Goal: Task Accomplishment & Management: Manage account settings

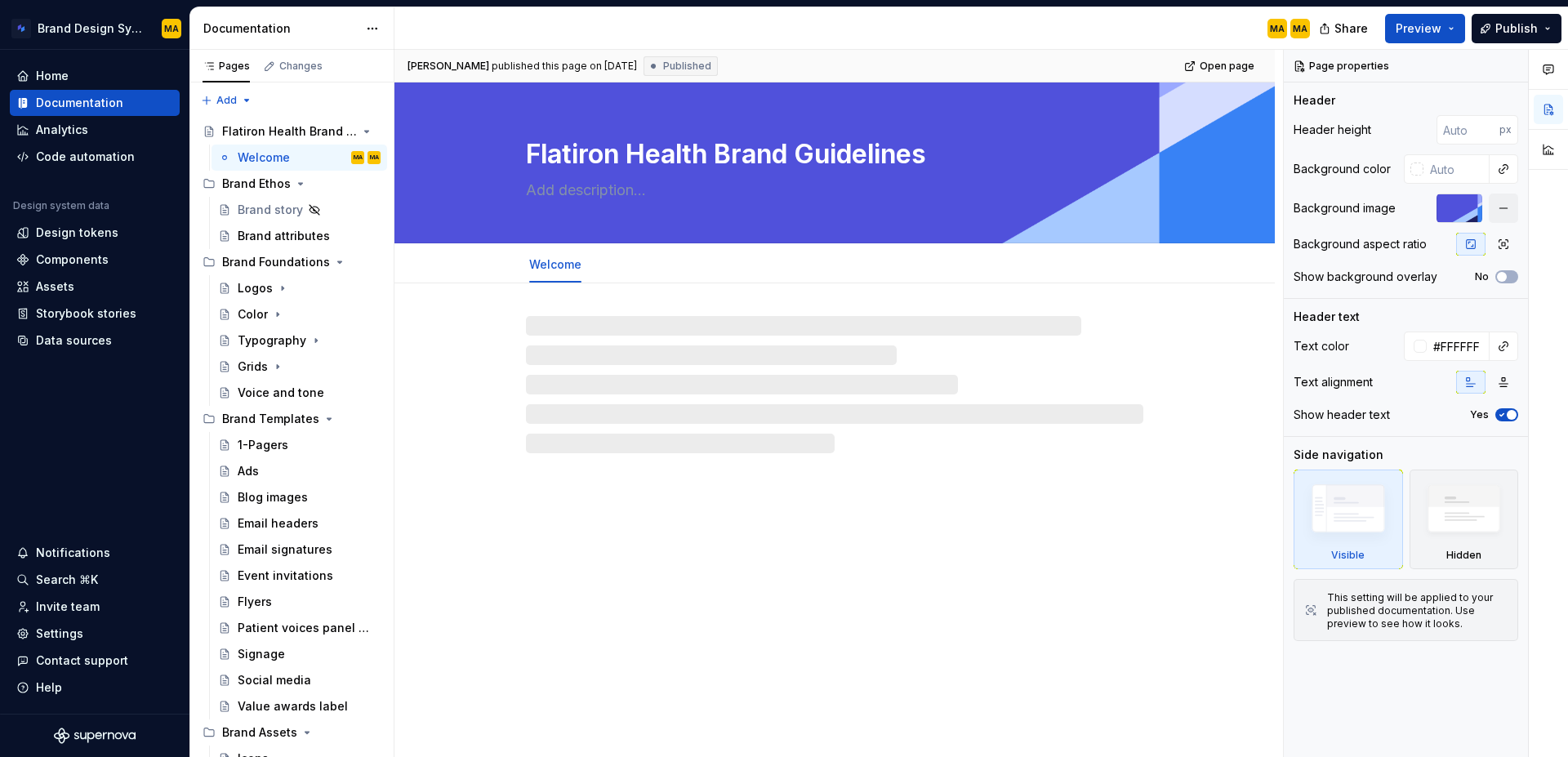
type textarea "*"
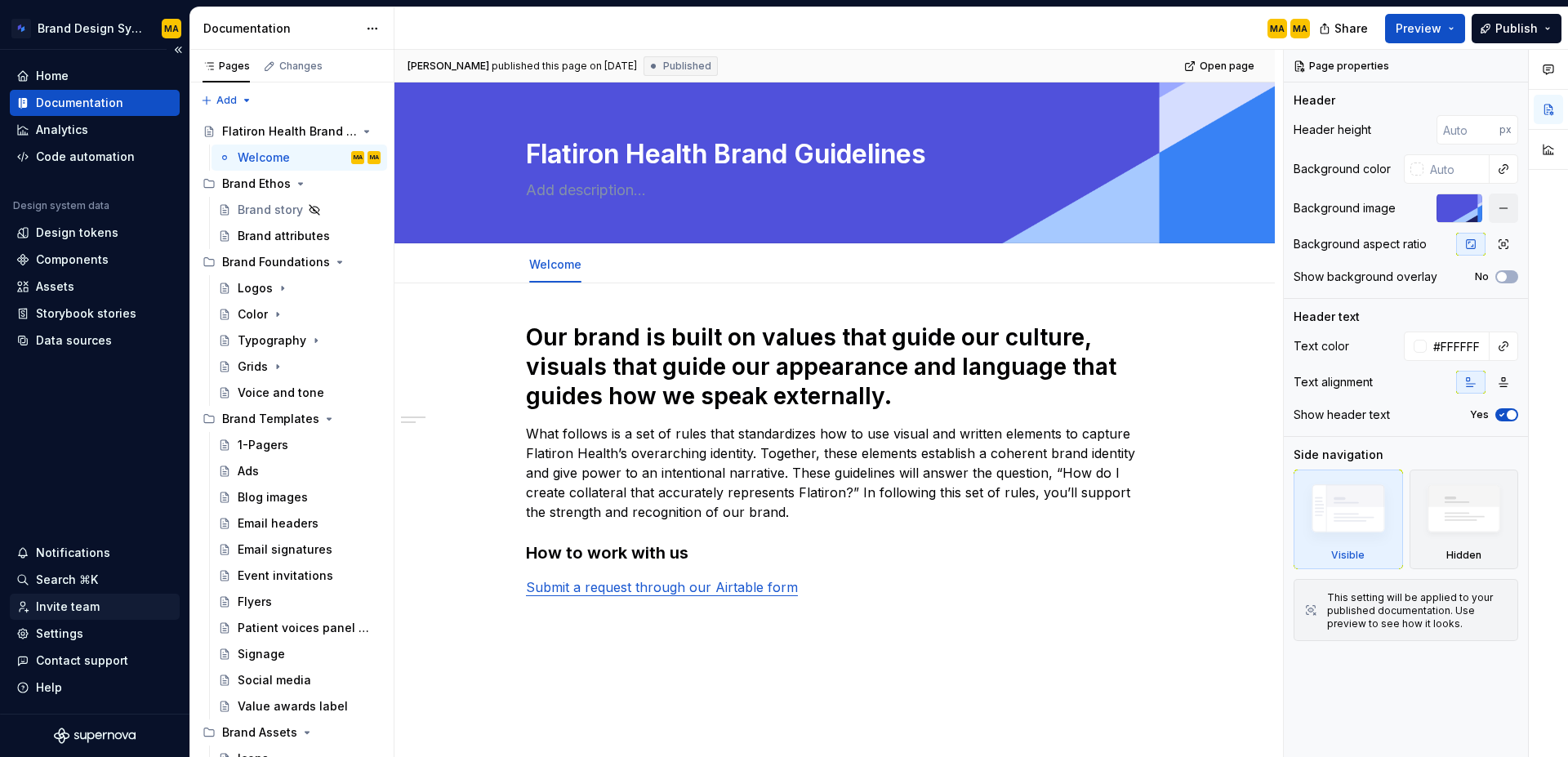
click at [68, 610] on div "Invite team" at bounding box center [67, 606] width 64 height 16
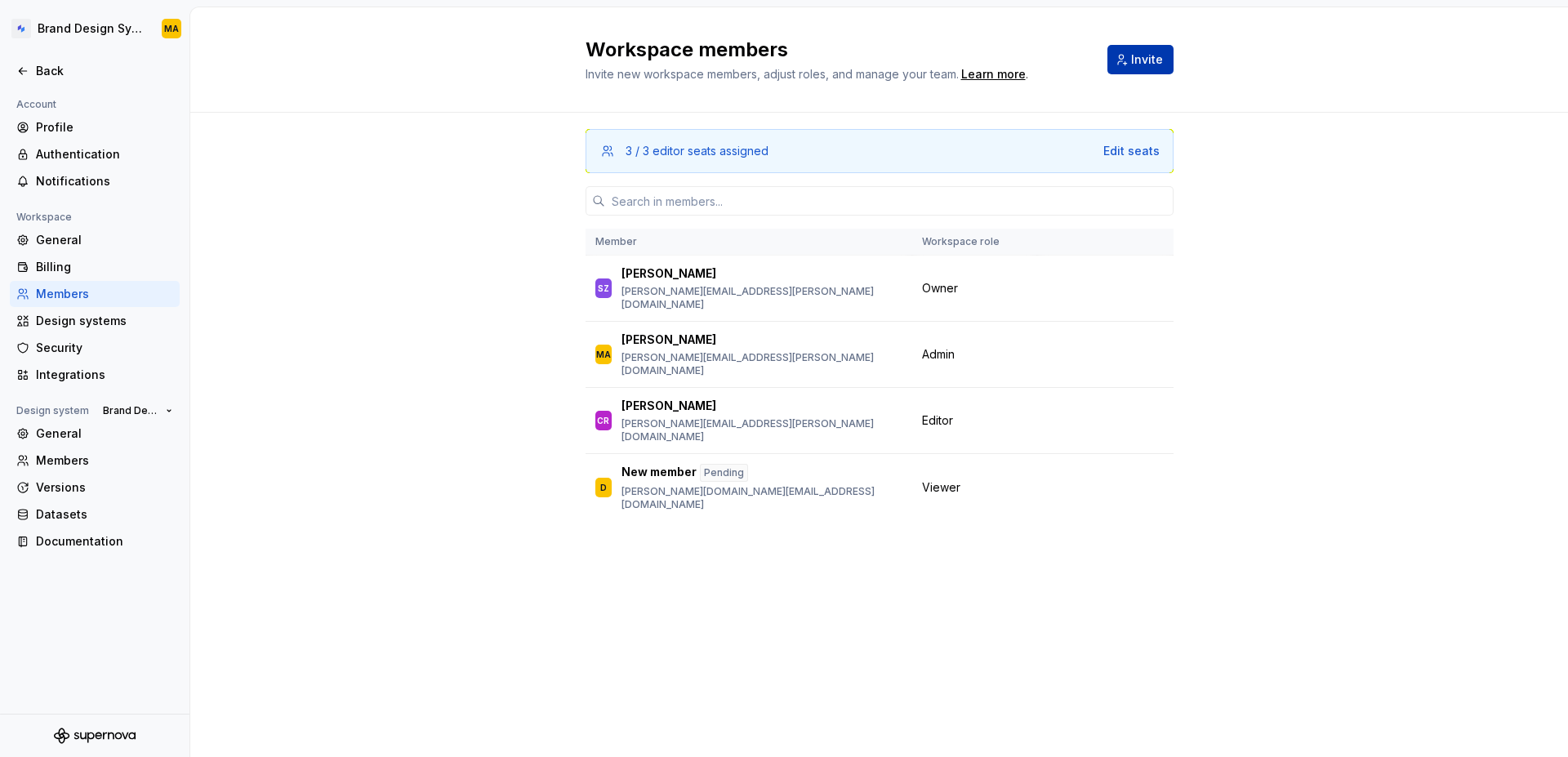
click at [1137, 67] on button "Invite" at bounding box center [1140, 59] width 66 height 29
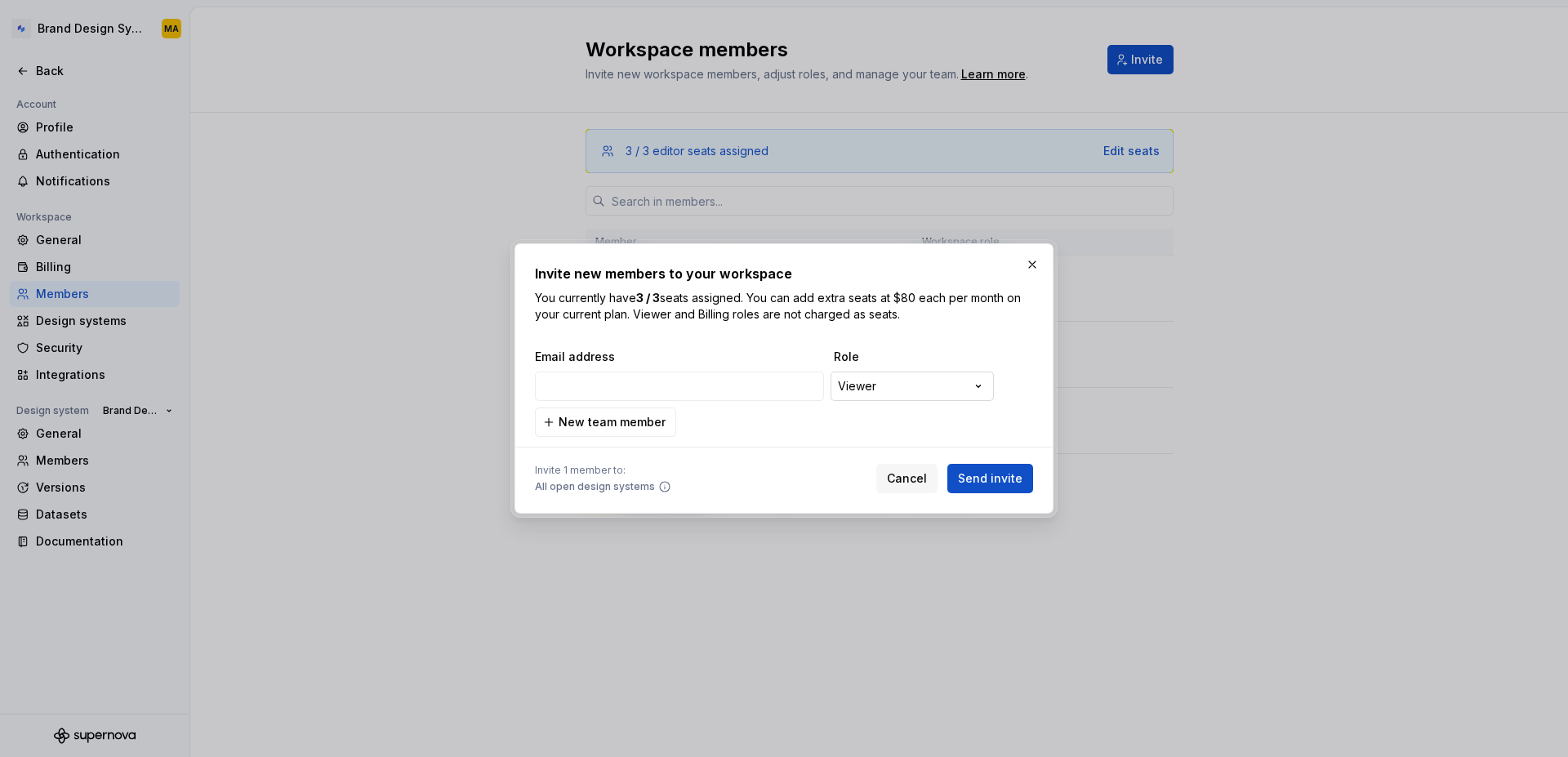
click at [869, 393] on div "**********" at bounding box center [784, 378] width 1568 height 757
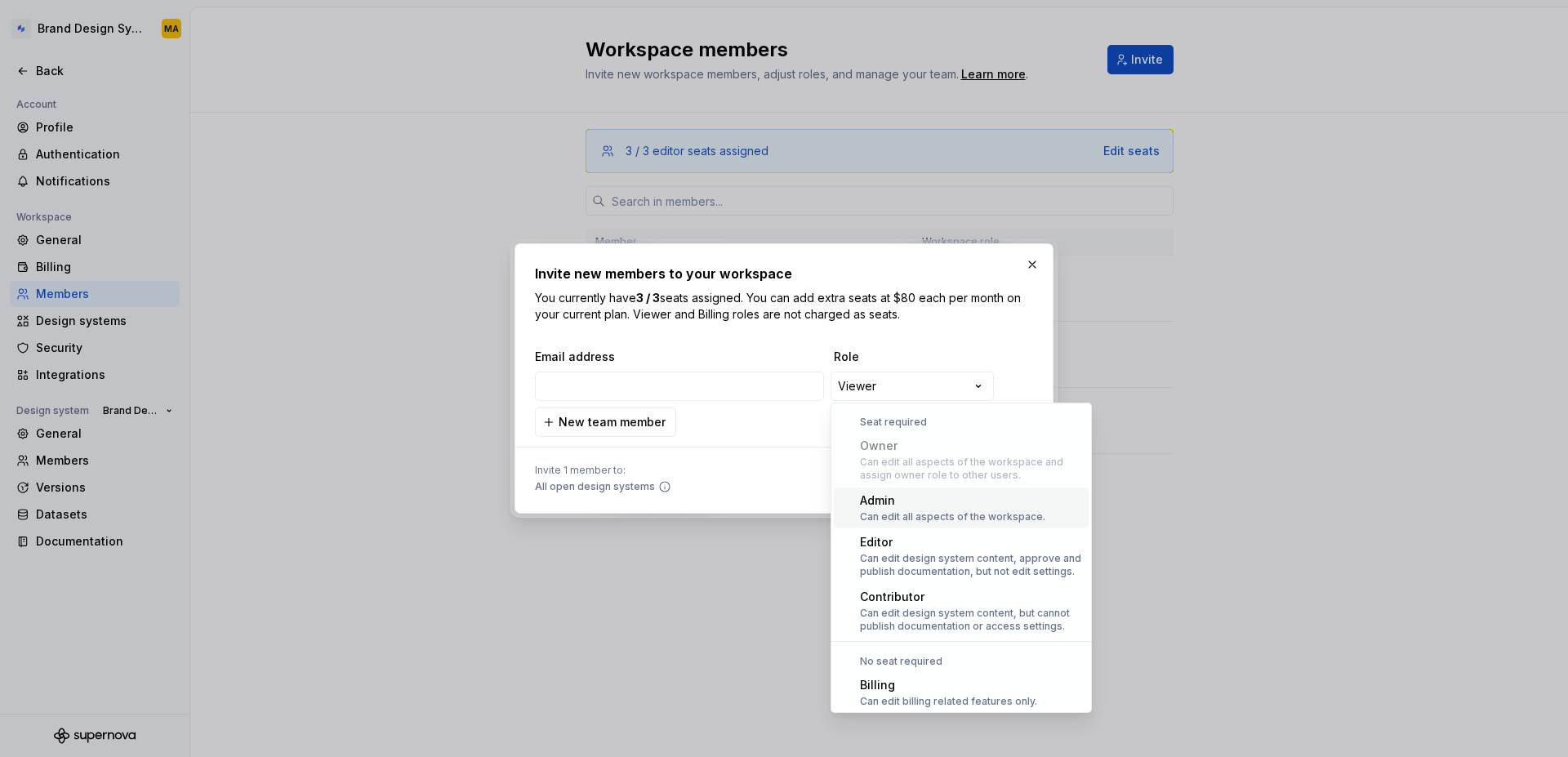
scroll to position [45, 0]
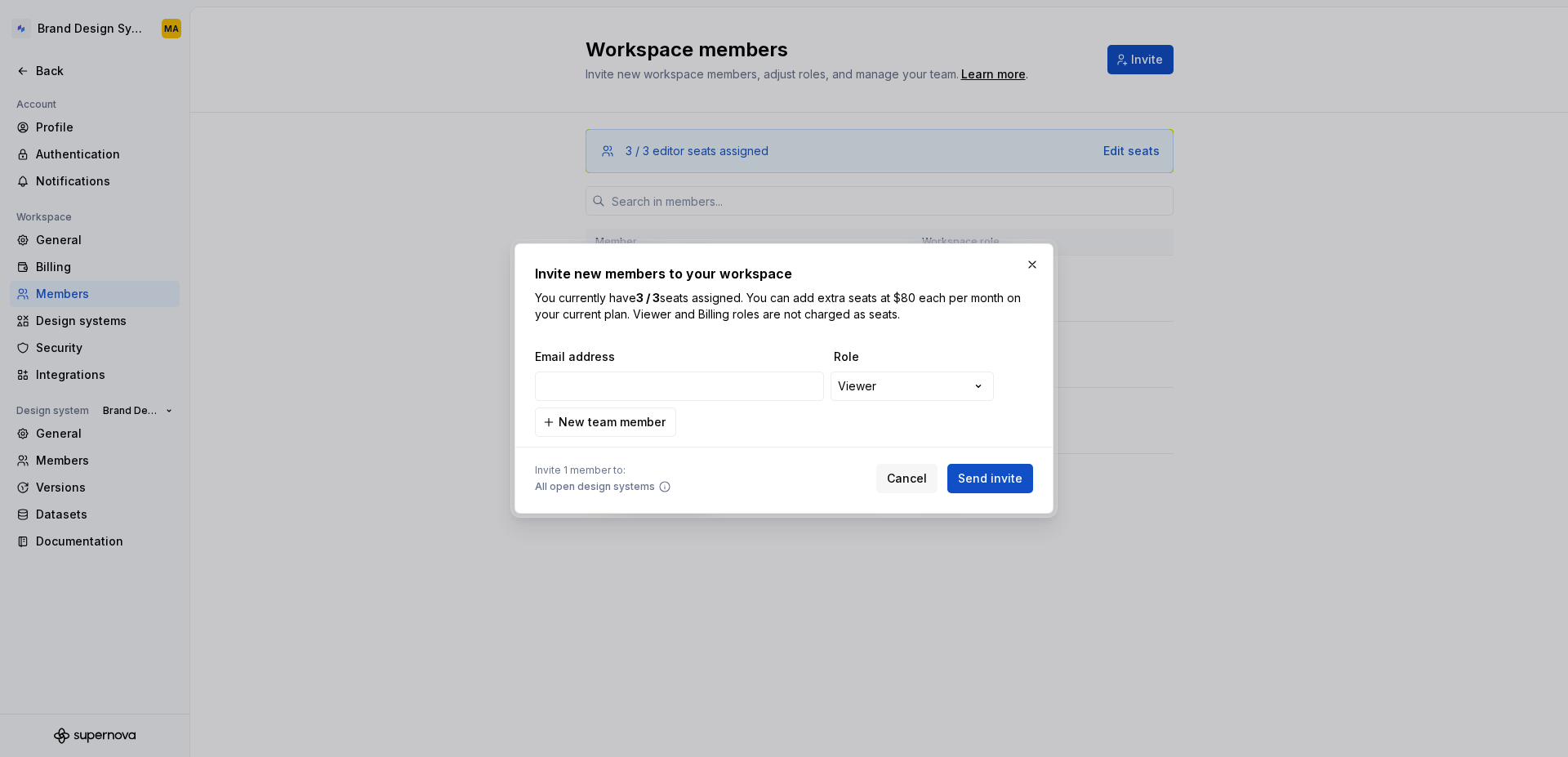
click at [781, 478] on div "**********" at bounding box center [784, 378] width 1568 height 757
click at [899, 486] on span "Cancel" at bounding box center [907, 478] width 40 height 16
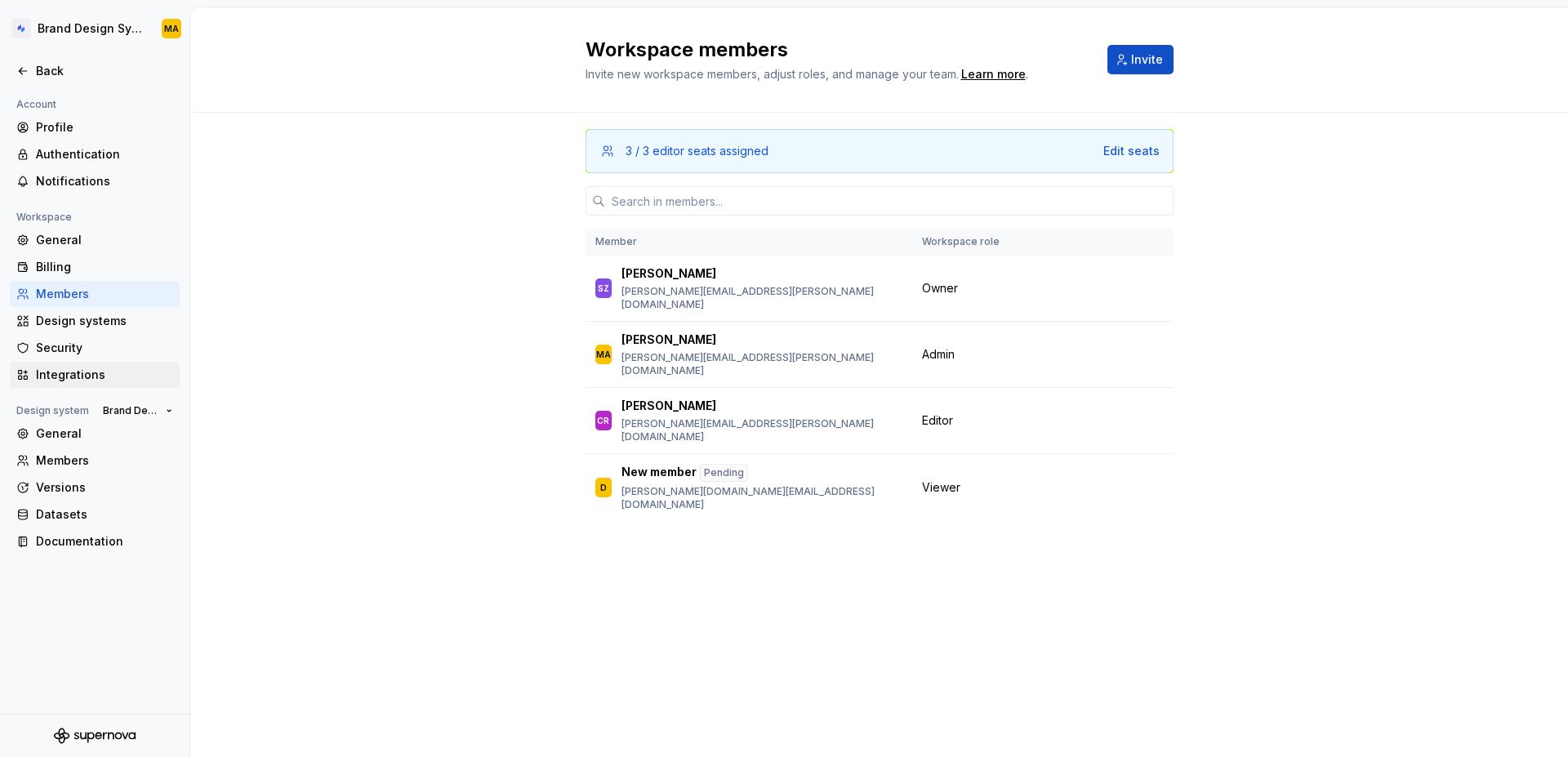
click at [65, 382] on div "Integrations" at bounding box center [104, 374] width 138 height 16
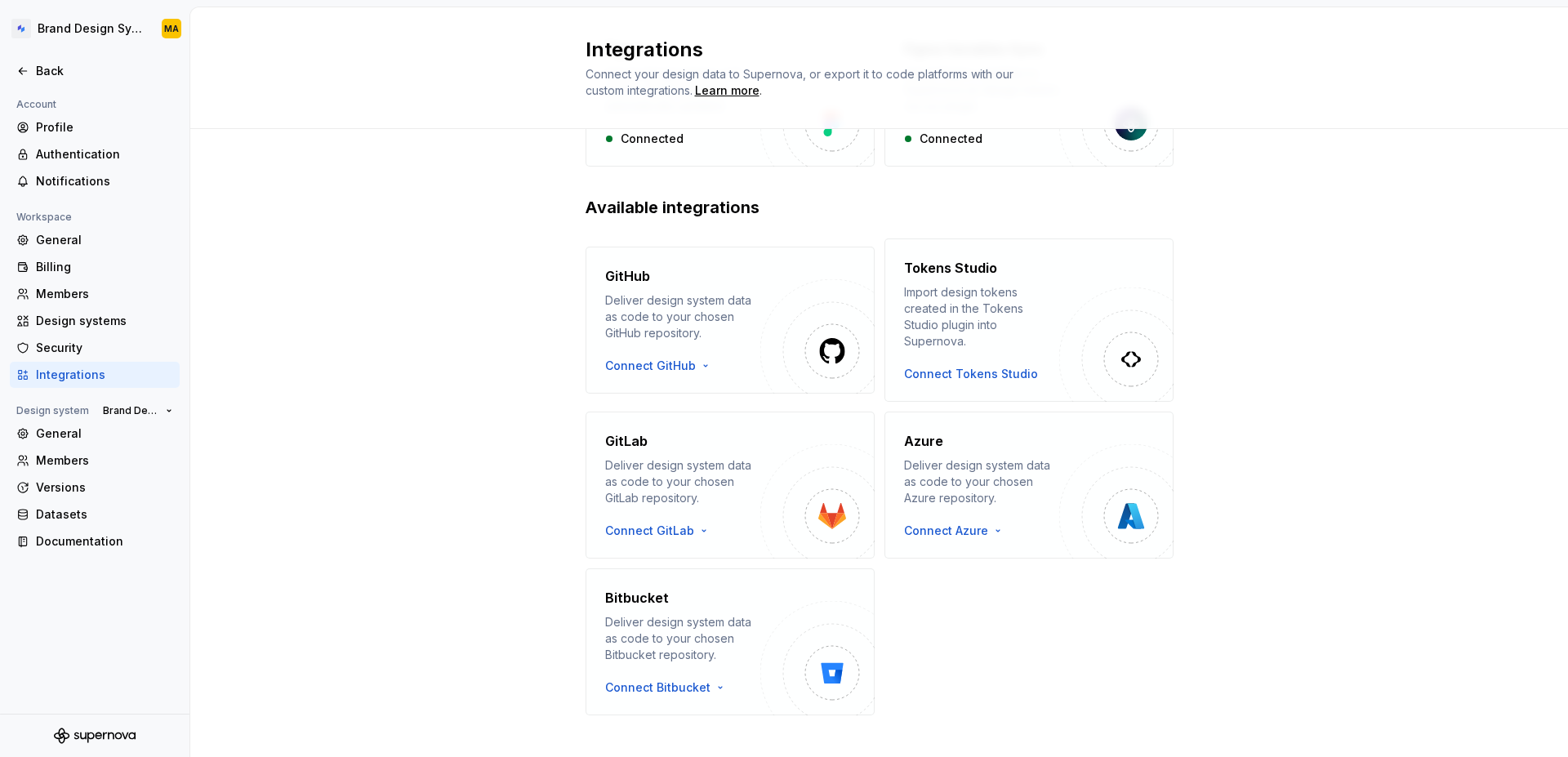
scroll to position [185, 0]
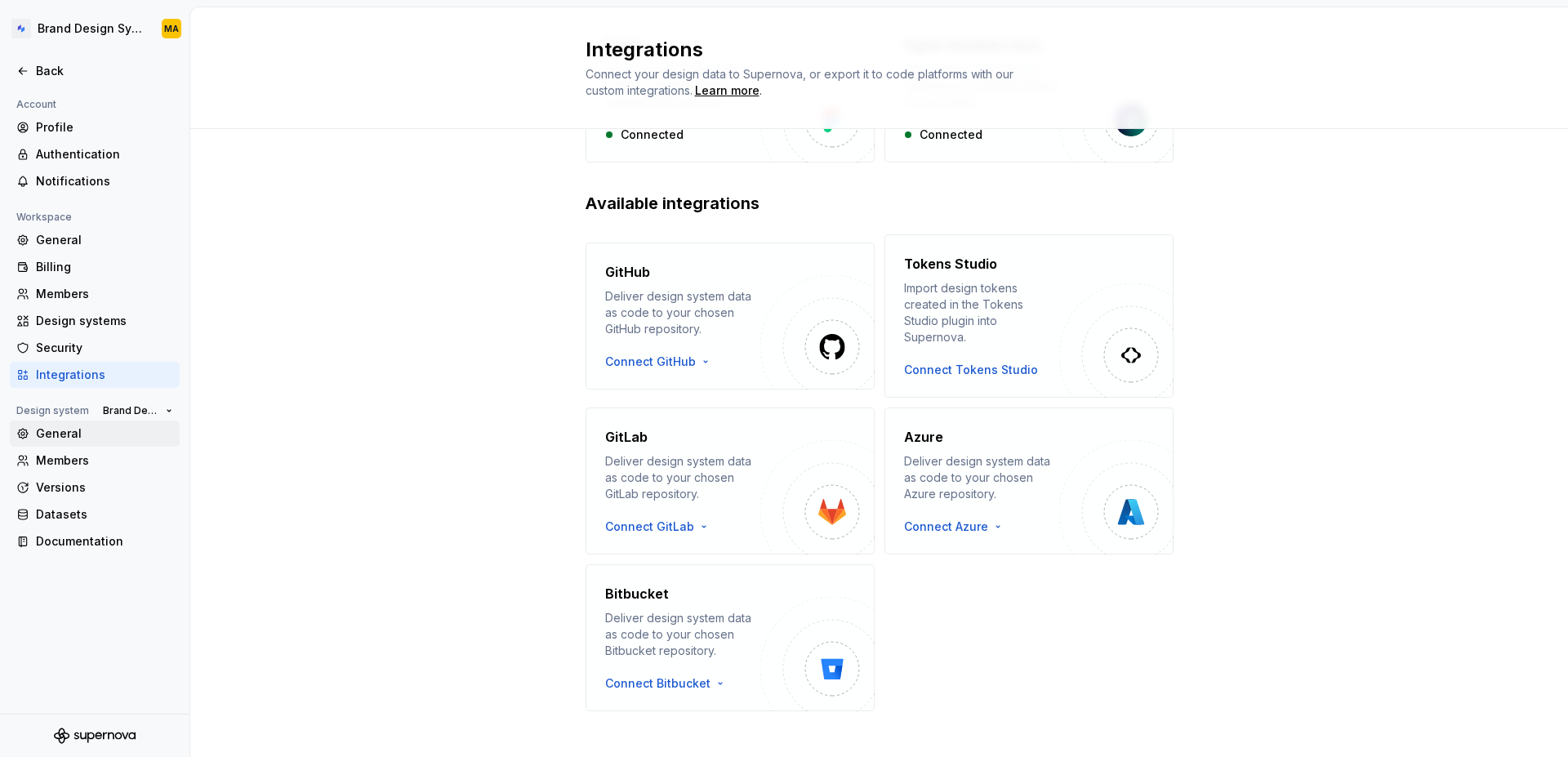
click at [57, 439] on div "General" at bounding box center [104, 433] width 138 height 16
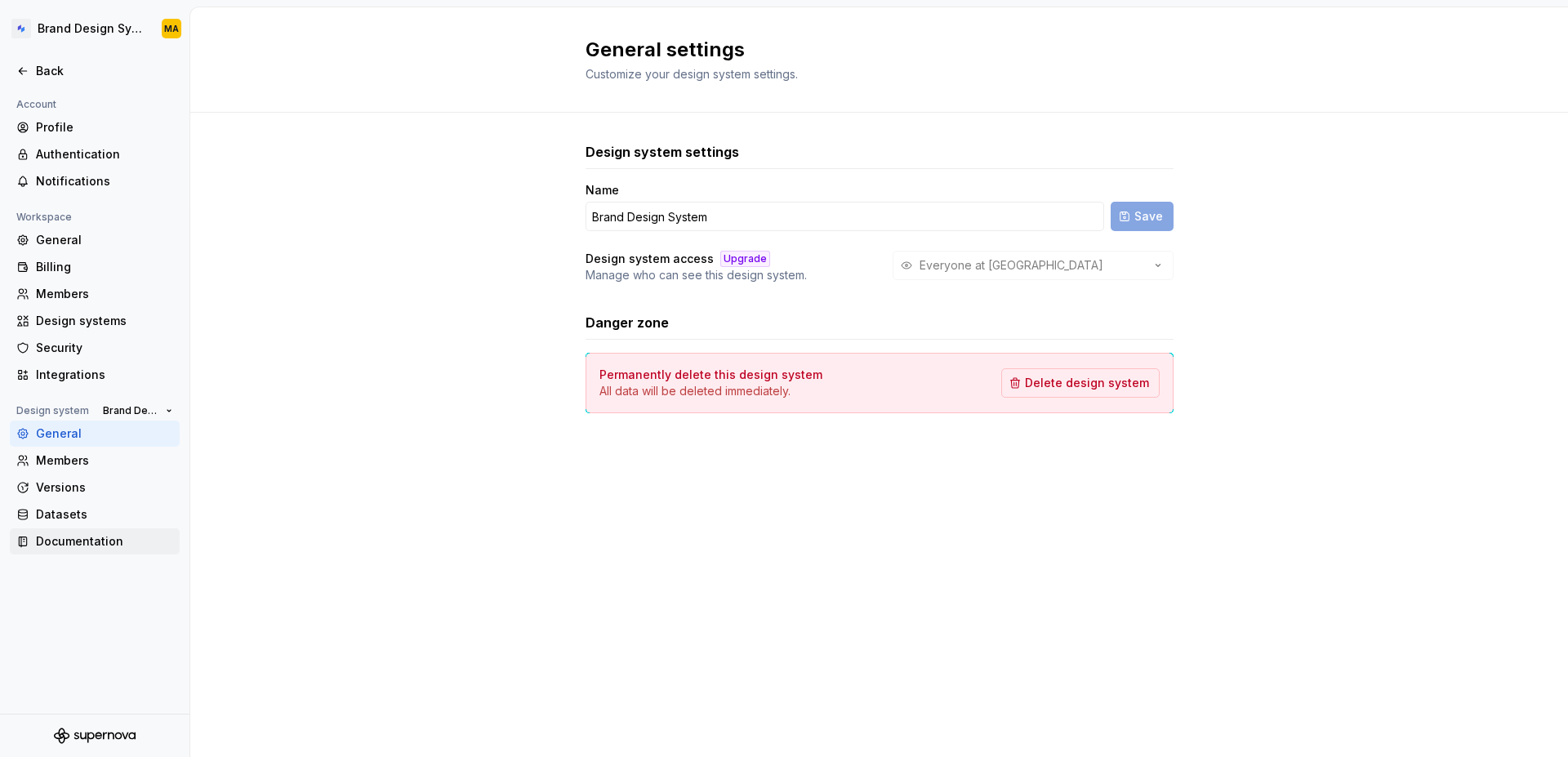
click at [73, 530] on div "Documentation" at bounding box center [94, 542] width 170 height 26
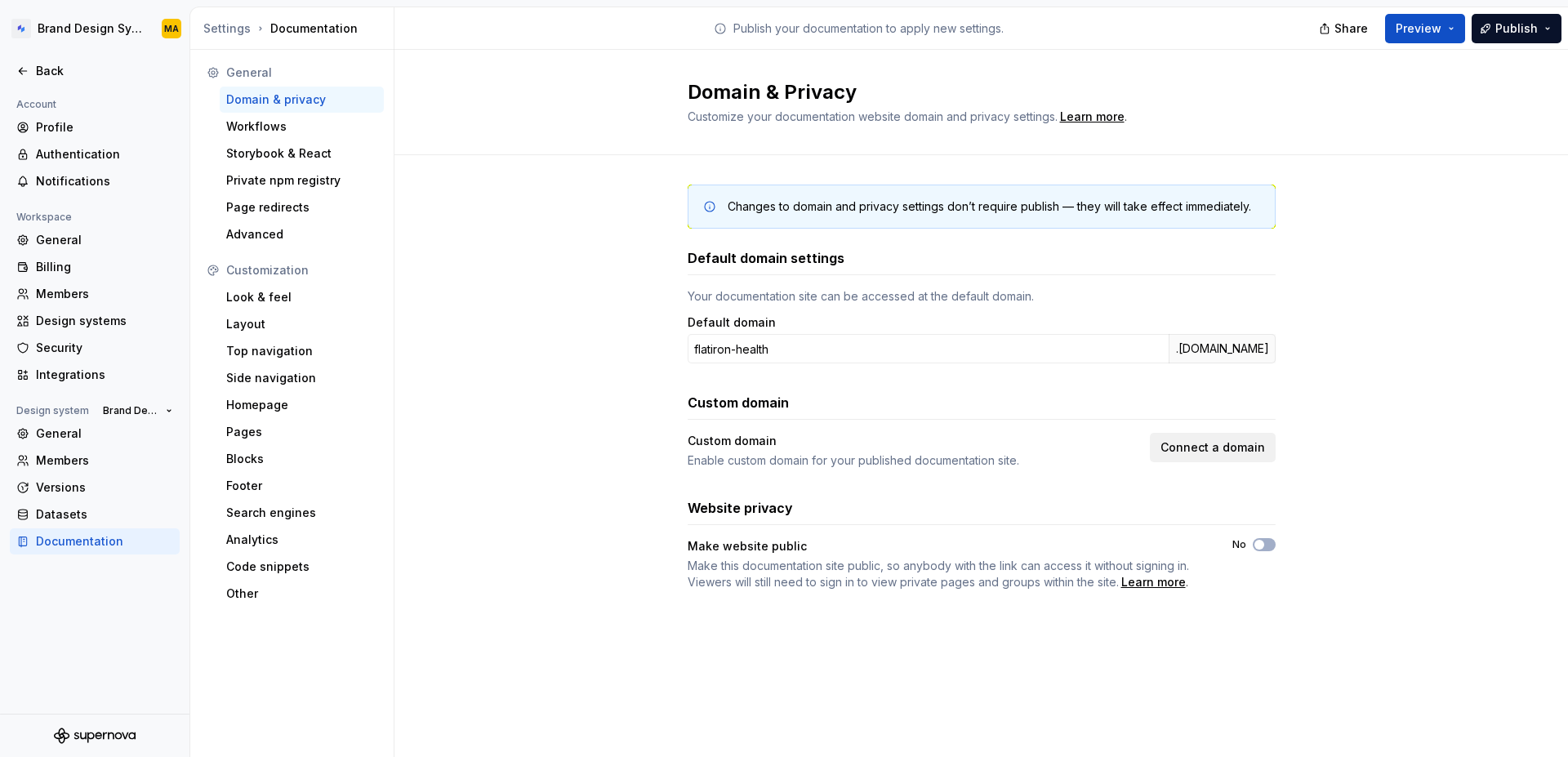
click at [1216, 453] on span "Connect a domain" at bounding box center [1213, 447] width 105 height 16
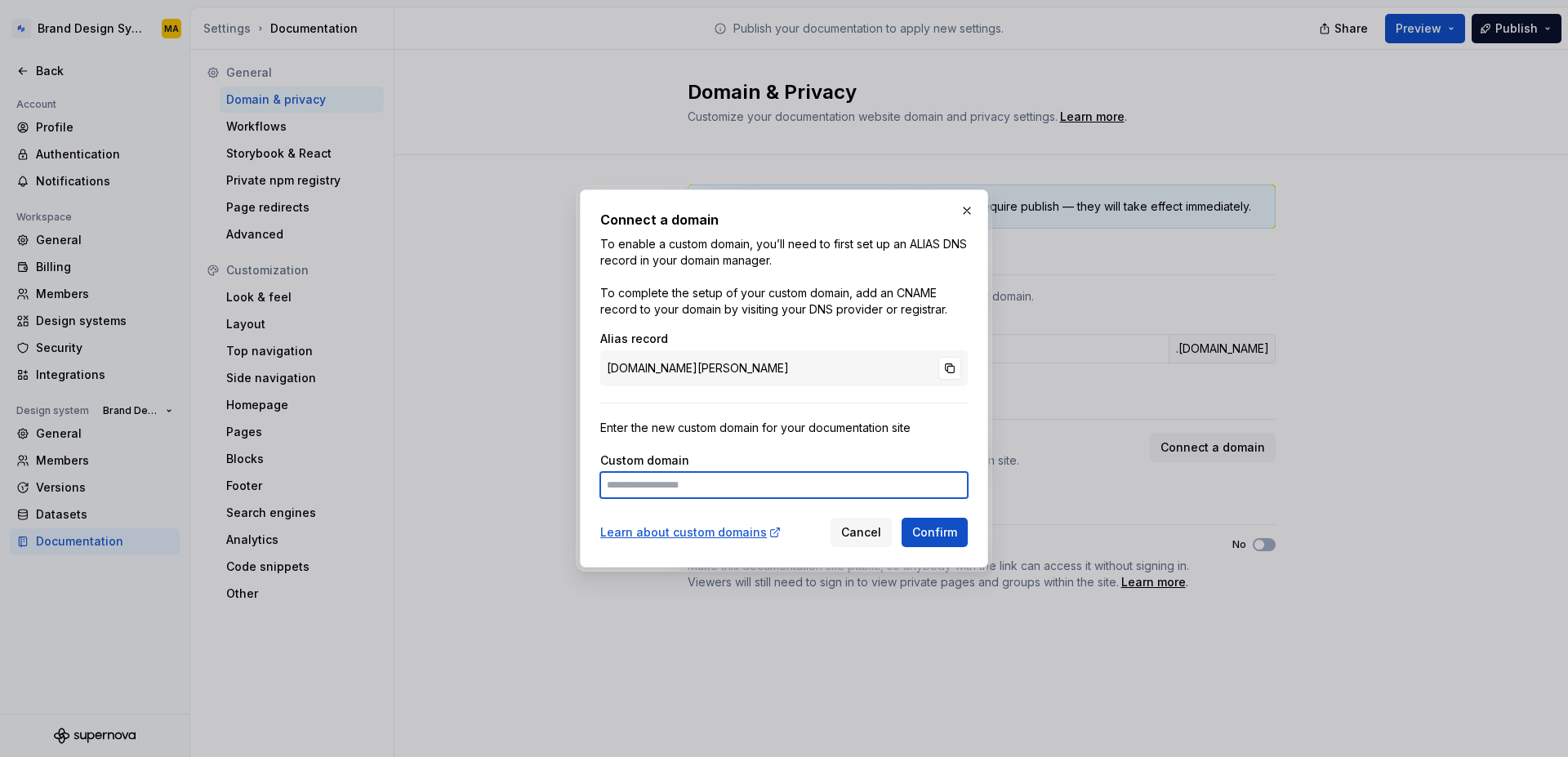
click at [633, 487] on input at bounding box center [784, 486] width 368 height 26
type input "**********"
click at [767, 435] on div "Enter the new custom domain for your documentation site" at bounding box center [784, 428] width 368 height 16
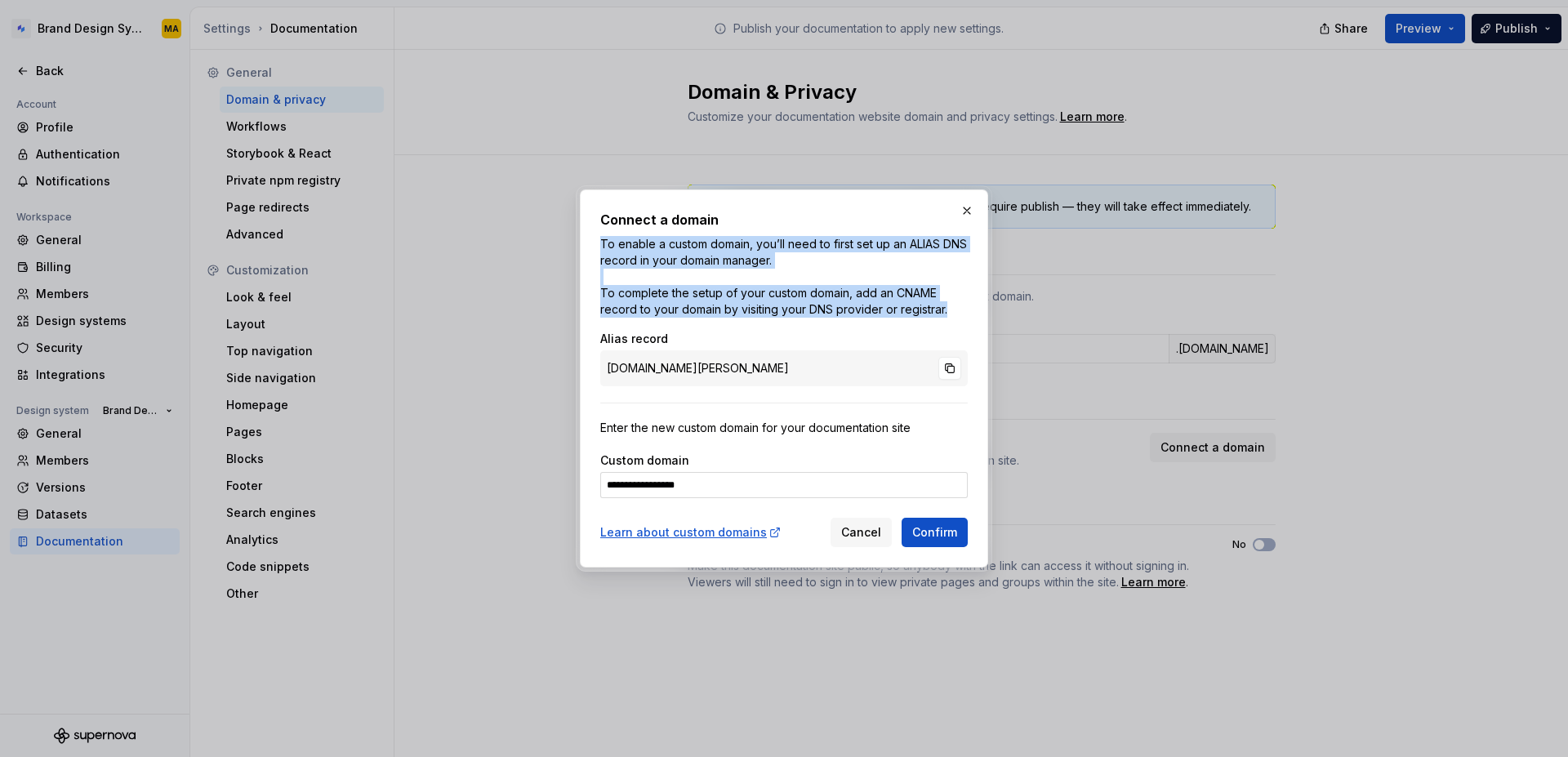
drag, startPoint x: 602, startPoint y: 241, endPoint x: 961, endPoint y: 314, distance: 366.3
click at [961, 314] on p "To enable a custom domain, you’ll need to first set up an ALIAS DNS record in y…" at bounding box center [784, 276] width 368 height 81
copy p "To enable a custom domain, you’ll need to first set up an ALIAS DNS record in y…"
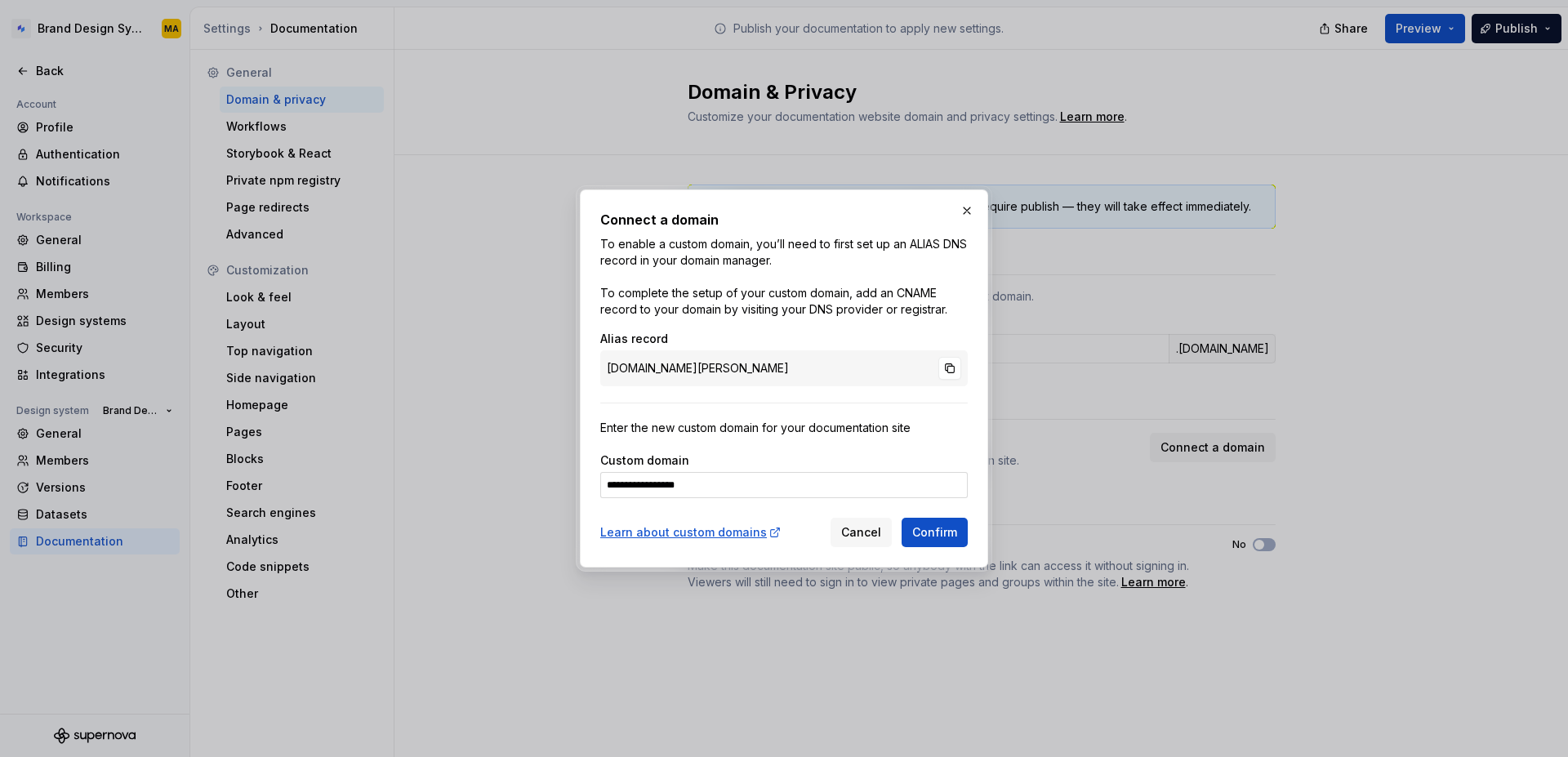
click at [694, 371] on div "[DOMAIN_NAME][PERSON_NAME]" at bounding box center [784, 369] width 368 height 36
copy div "[DOMAIN_NAME][PERSON_NAME]"
click at [781, 556] on div "**********" at bounding box center [784, 379] width 409 height 378
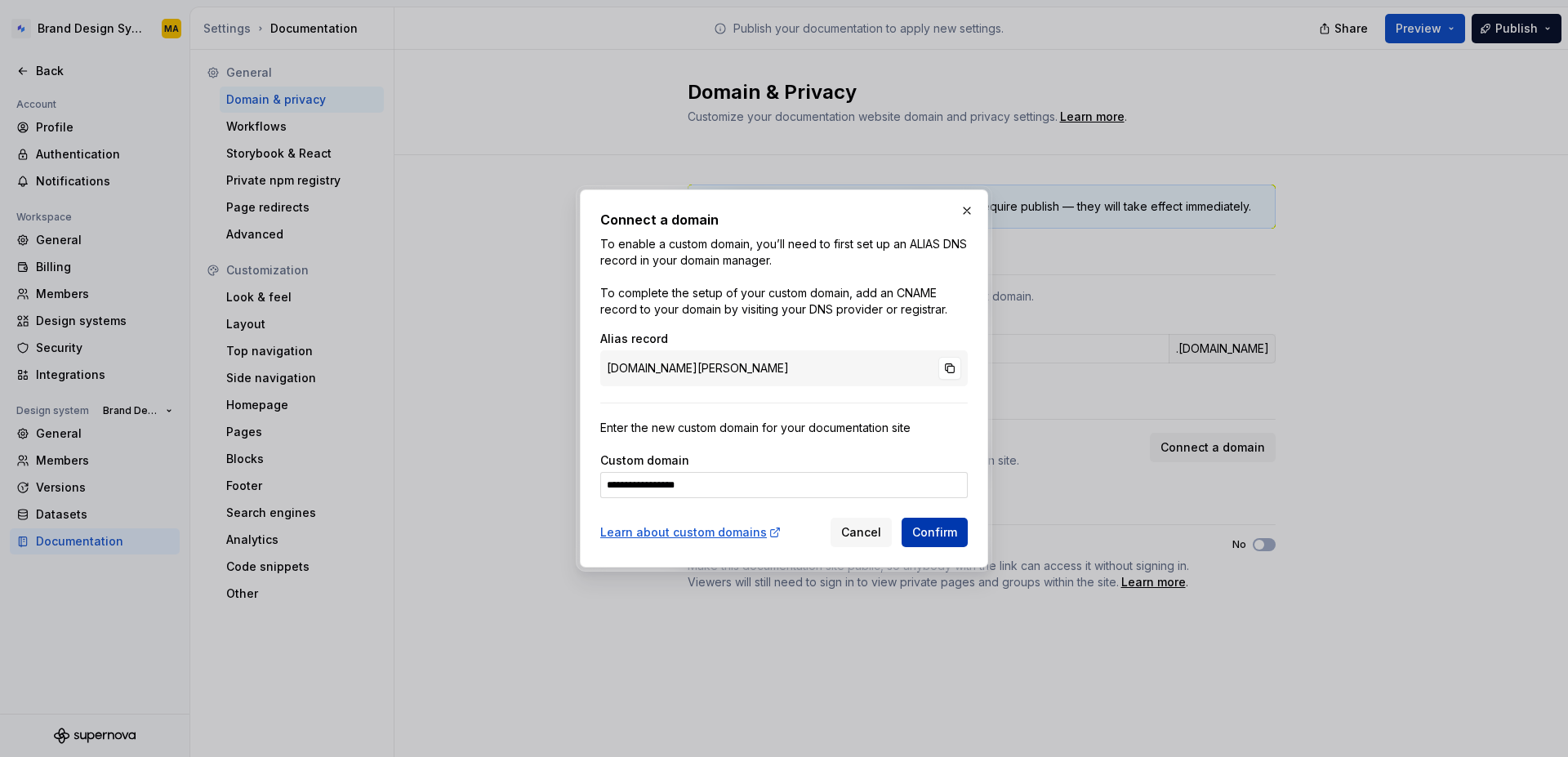
click at [936, 531] on span "Confirm" at bounding box center [935, 532] width 45 height 16
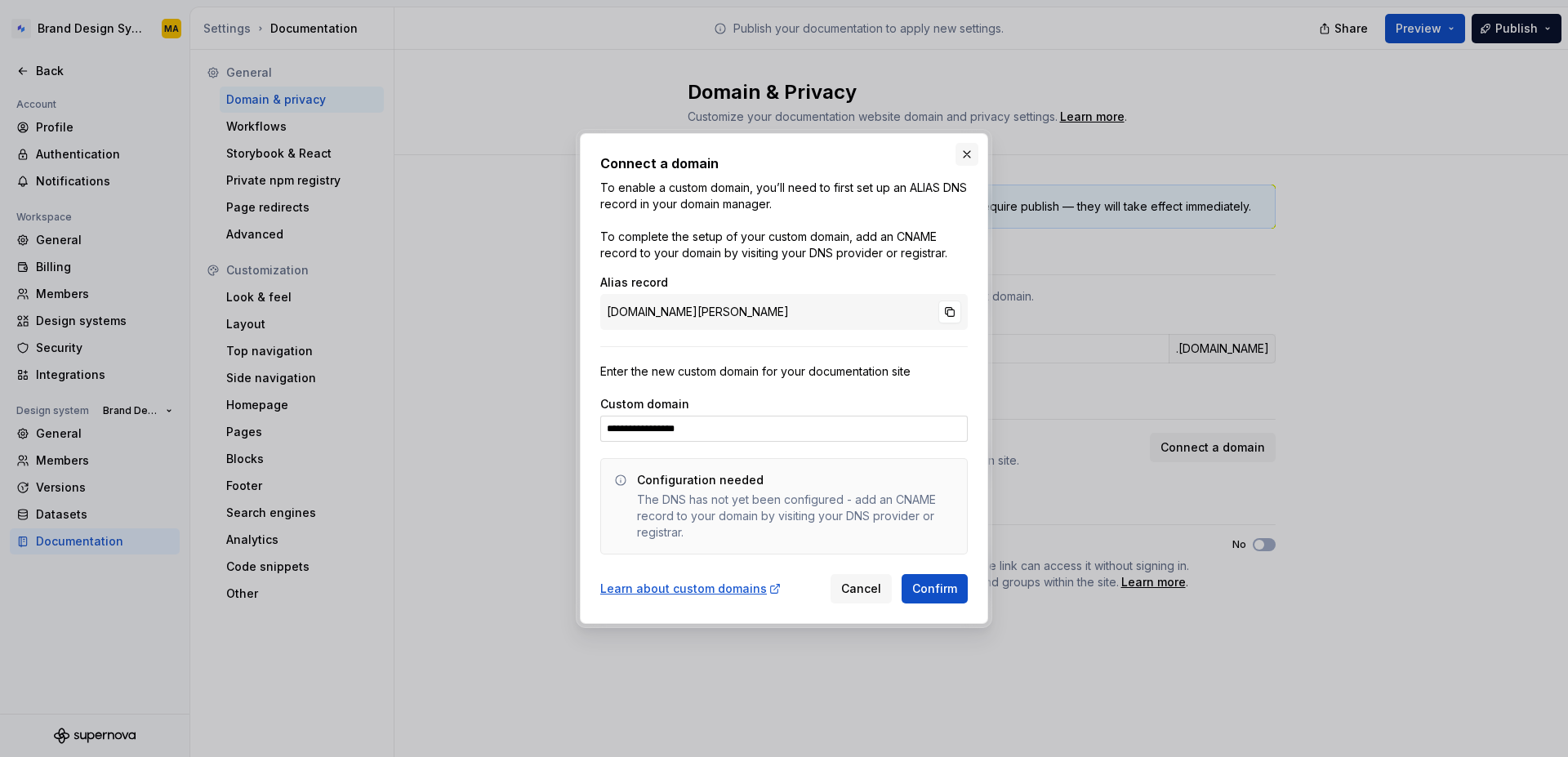
click at [965, 152] on button "button" at bounding box center [967, 154] width 22 height 22
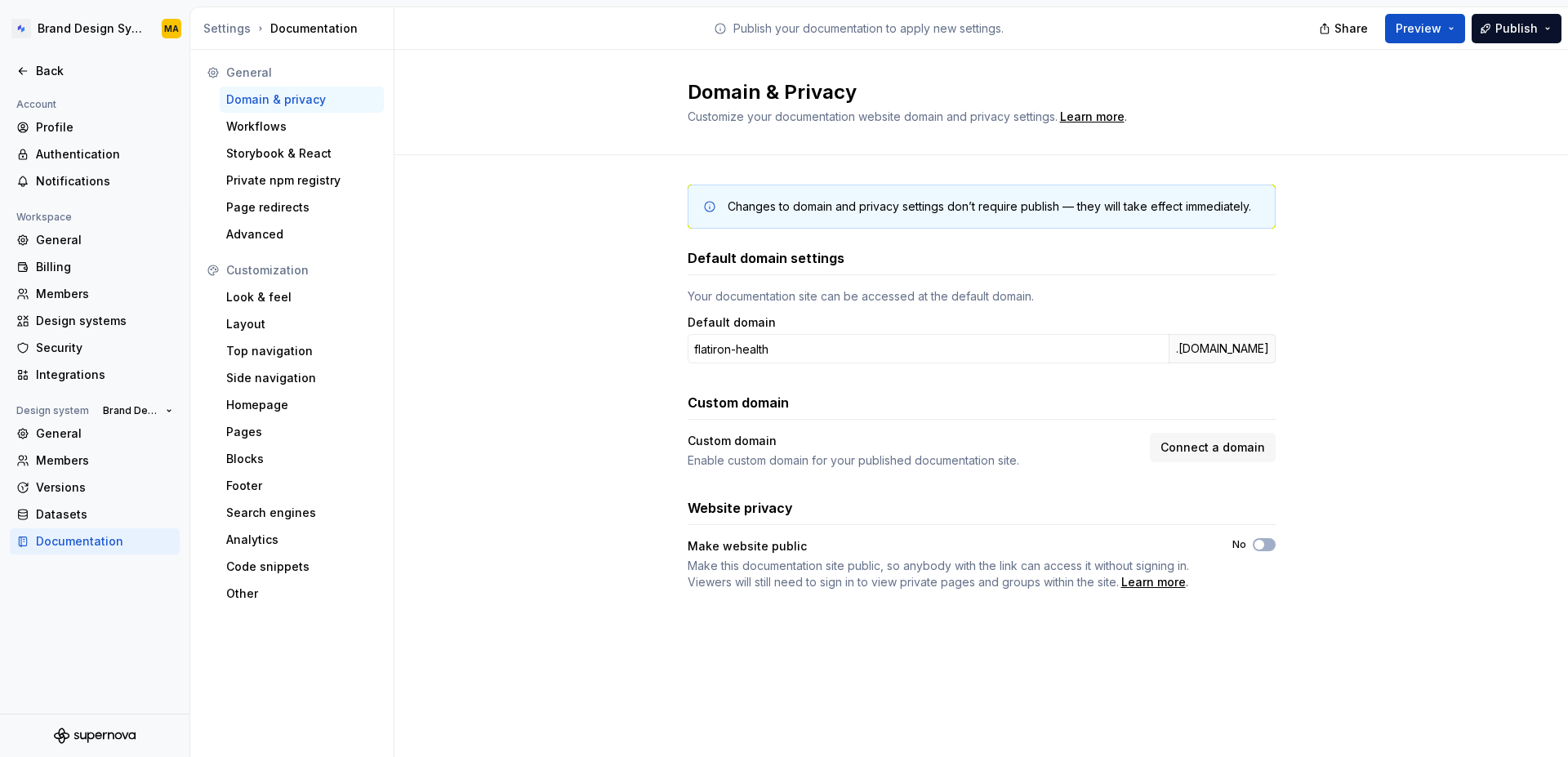
drag, startPoint x: 484, startPoint y: 409, endPoint x: 661, endPoint y: 398, distance: 177.3
click at [484, 409] on div "Changes to domain and privacy settings don’t require publish — they will take e…" at bounding box center [981, 404] width 1174 height 498
